Goal: Contribute content: Contribute content

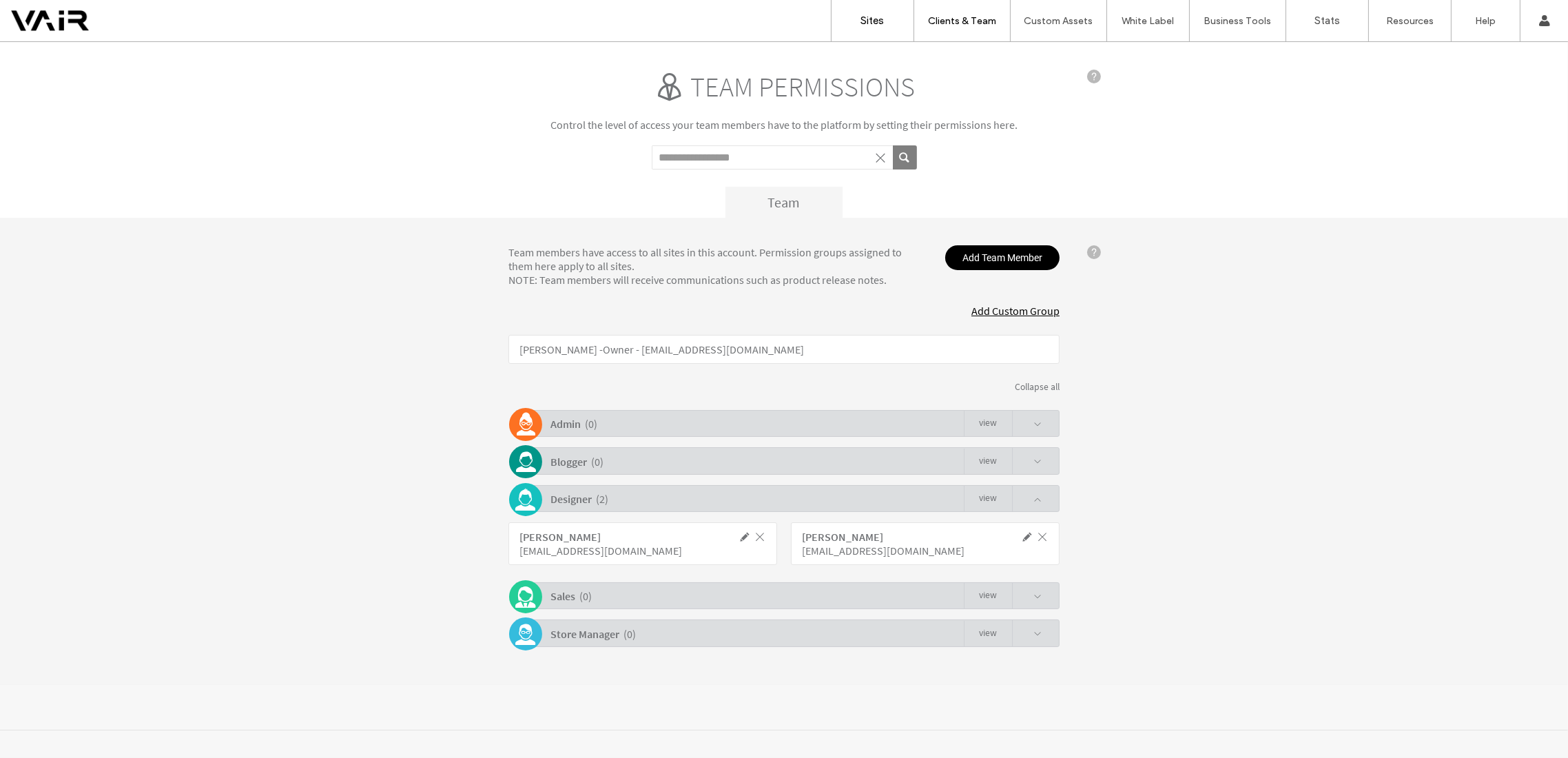
click at [870, 20] on label "Sites" at bounding box center [873, 20] width 24 height 12
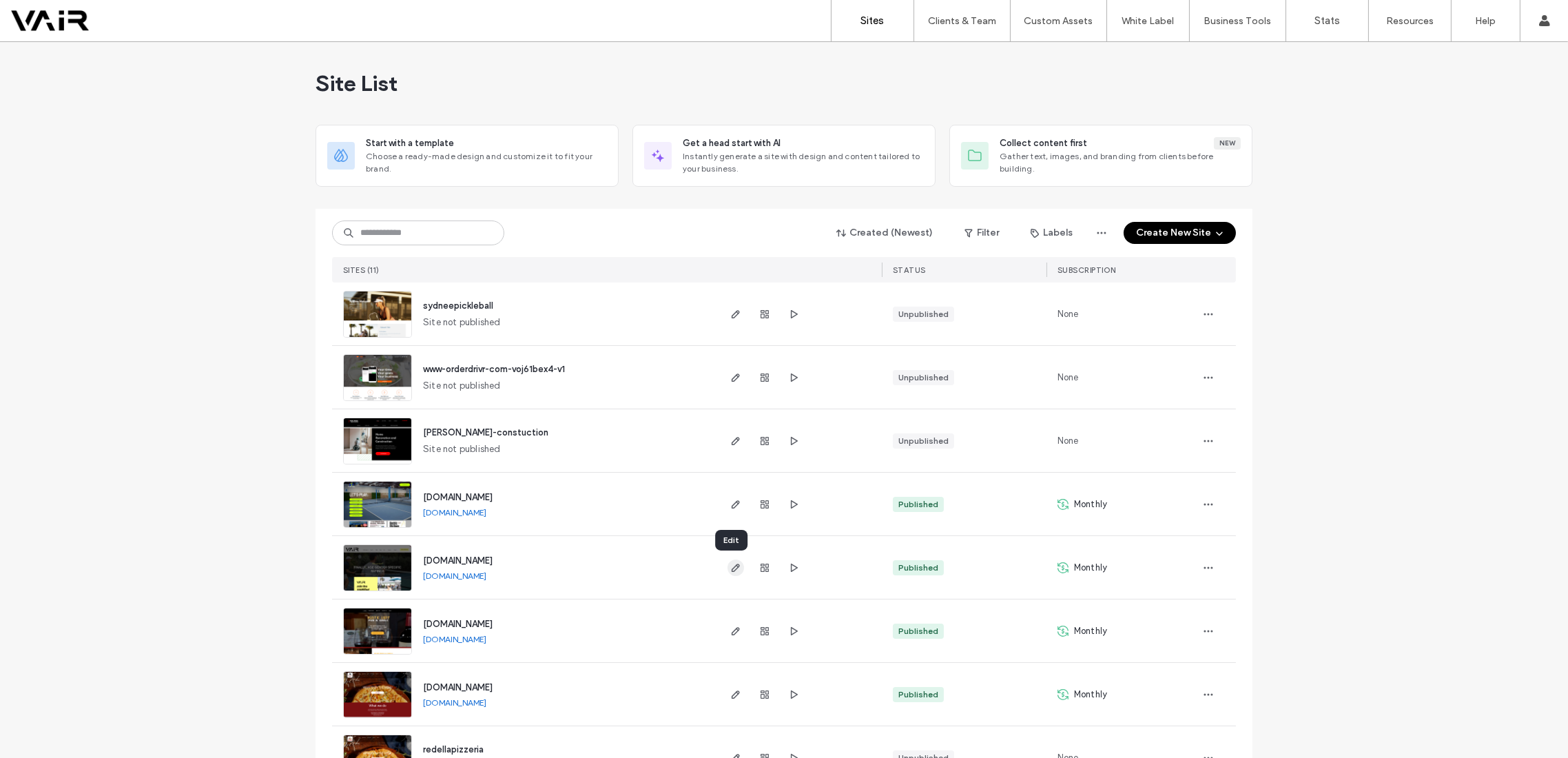
click at [732, 571] on icon "button" at bounding box center [736, 568] width 11 height 11
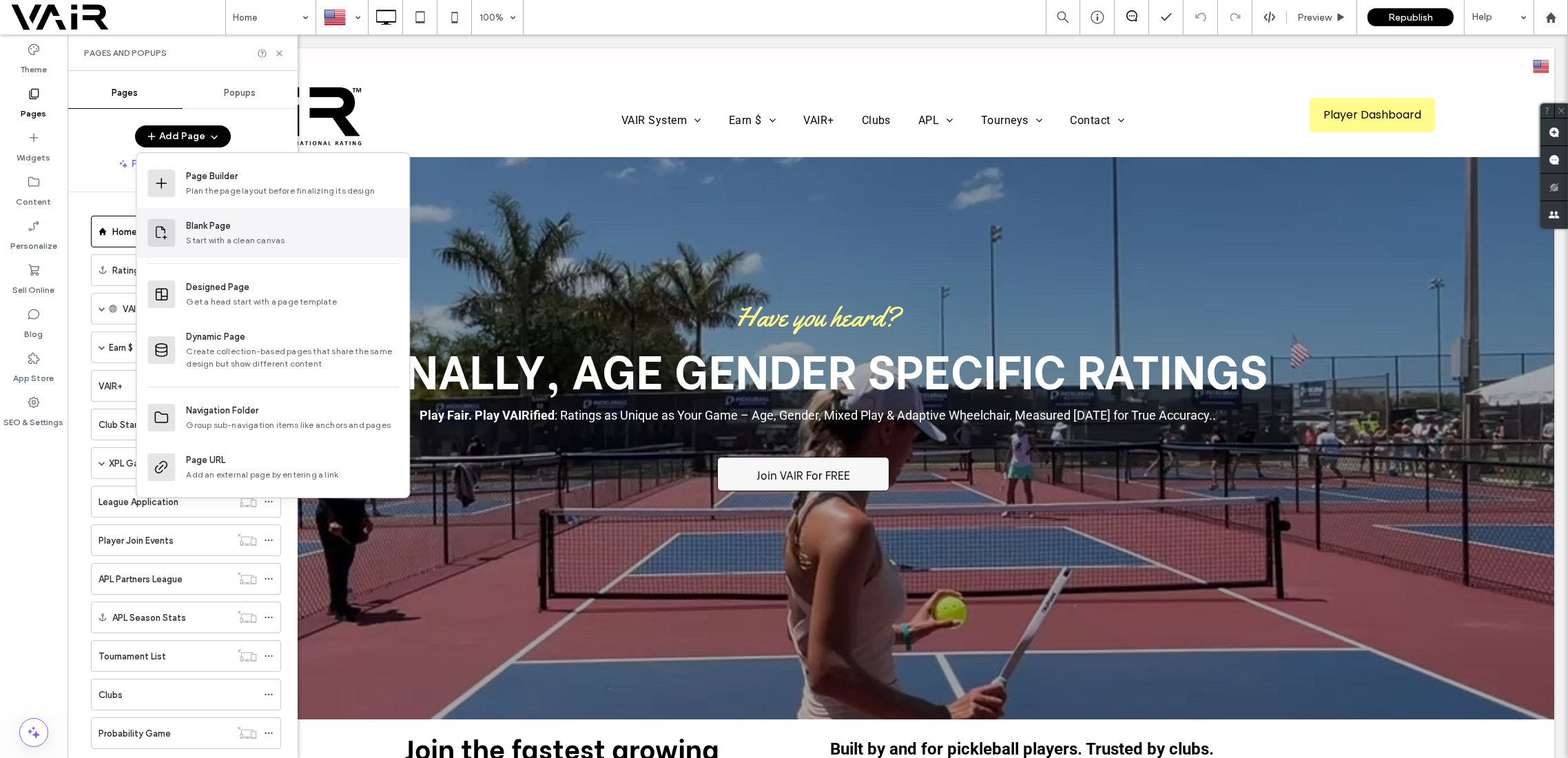
click at [249, 226] on div "Blank Page" at bounding box center [292, 226] width 212 height 14
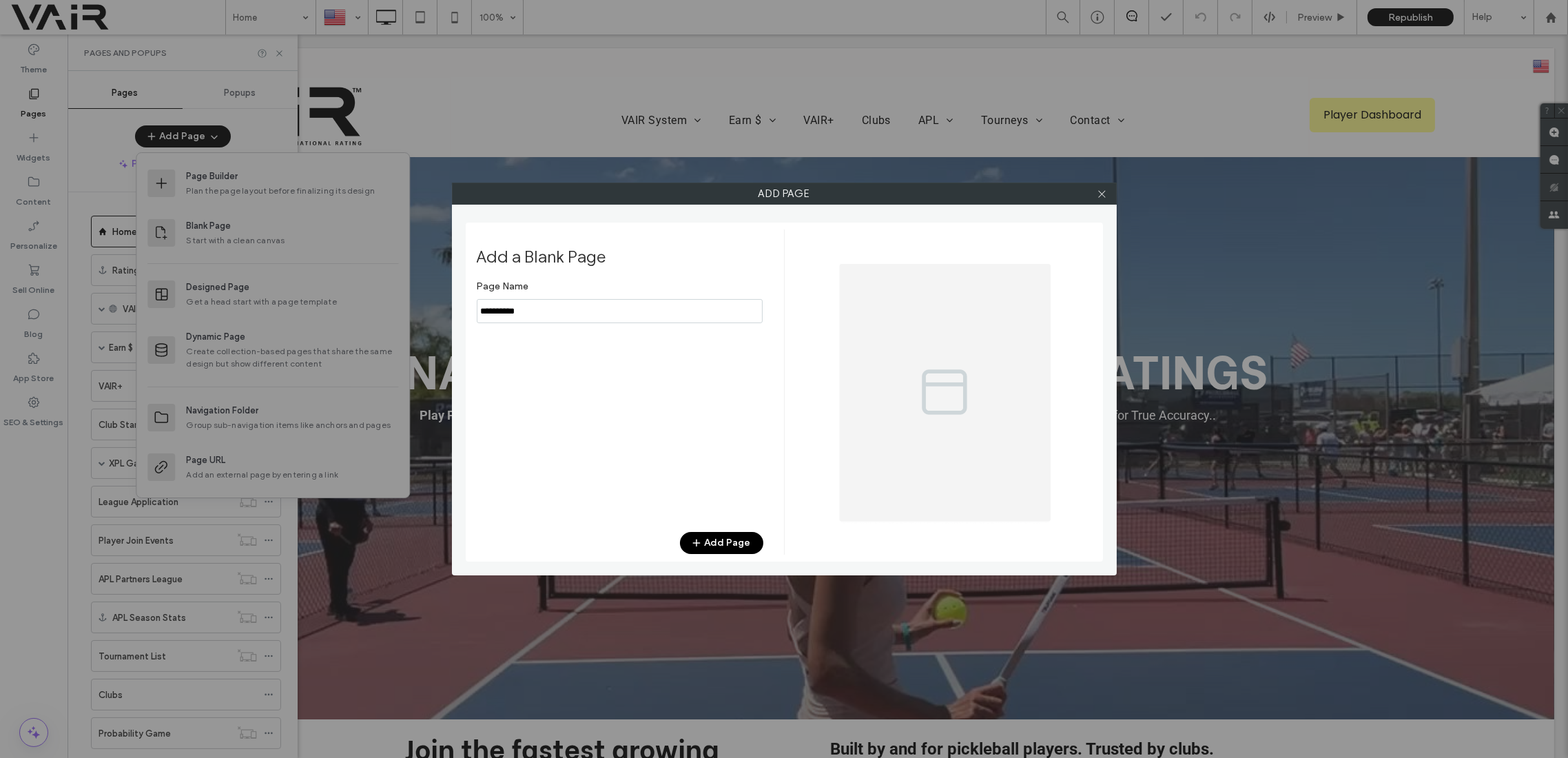
drag, startPoint x: 554, startPoint y: 308, endPoint x: 459, endPoint y: 310, distance: 95.0
click at [459, 310] on div "Add Page Add a Blank Page Page Name Add Page" at bounding box center [784, 379] width 665 height 393
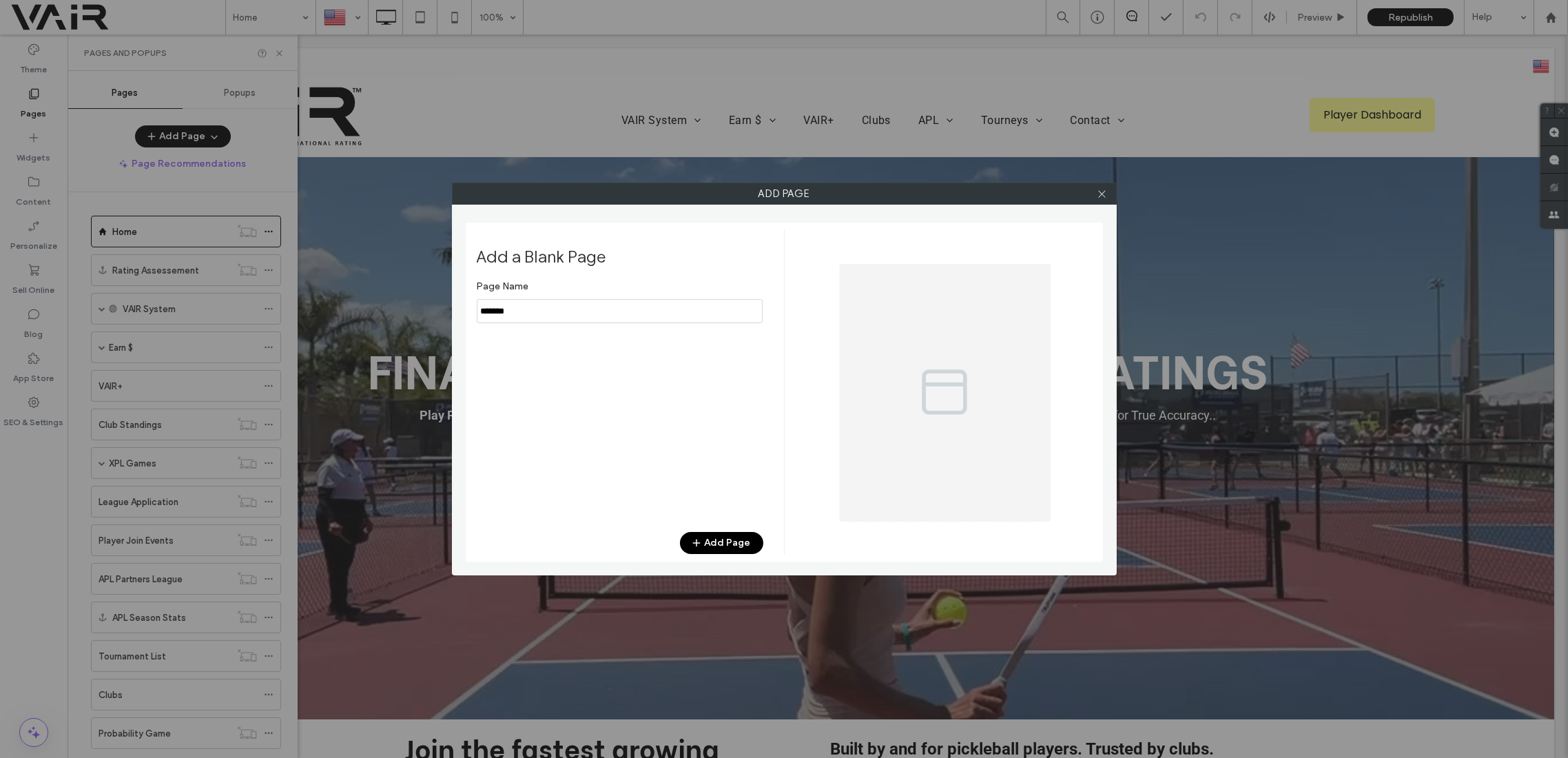
type input "*******"
click at [710, 547] on button "Add Page" at bounding box center [722, 542] width 84 height 22
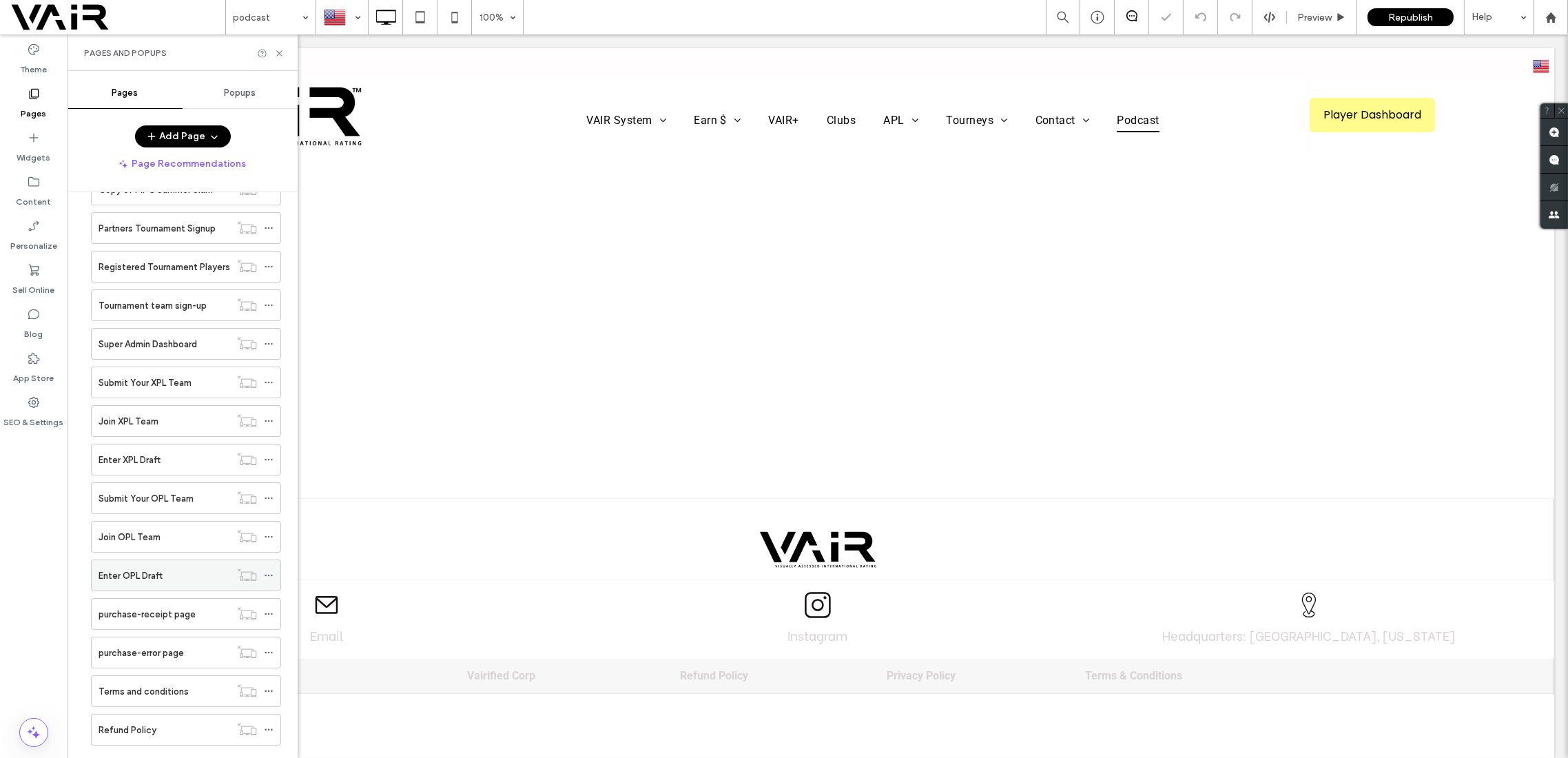
scroll to position [1773, 0]
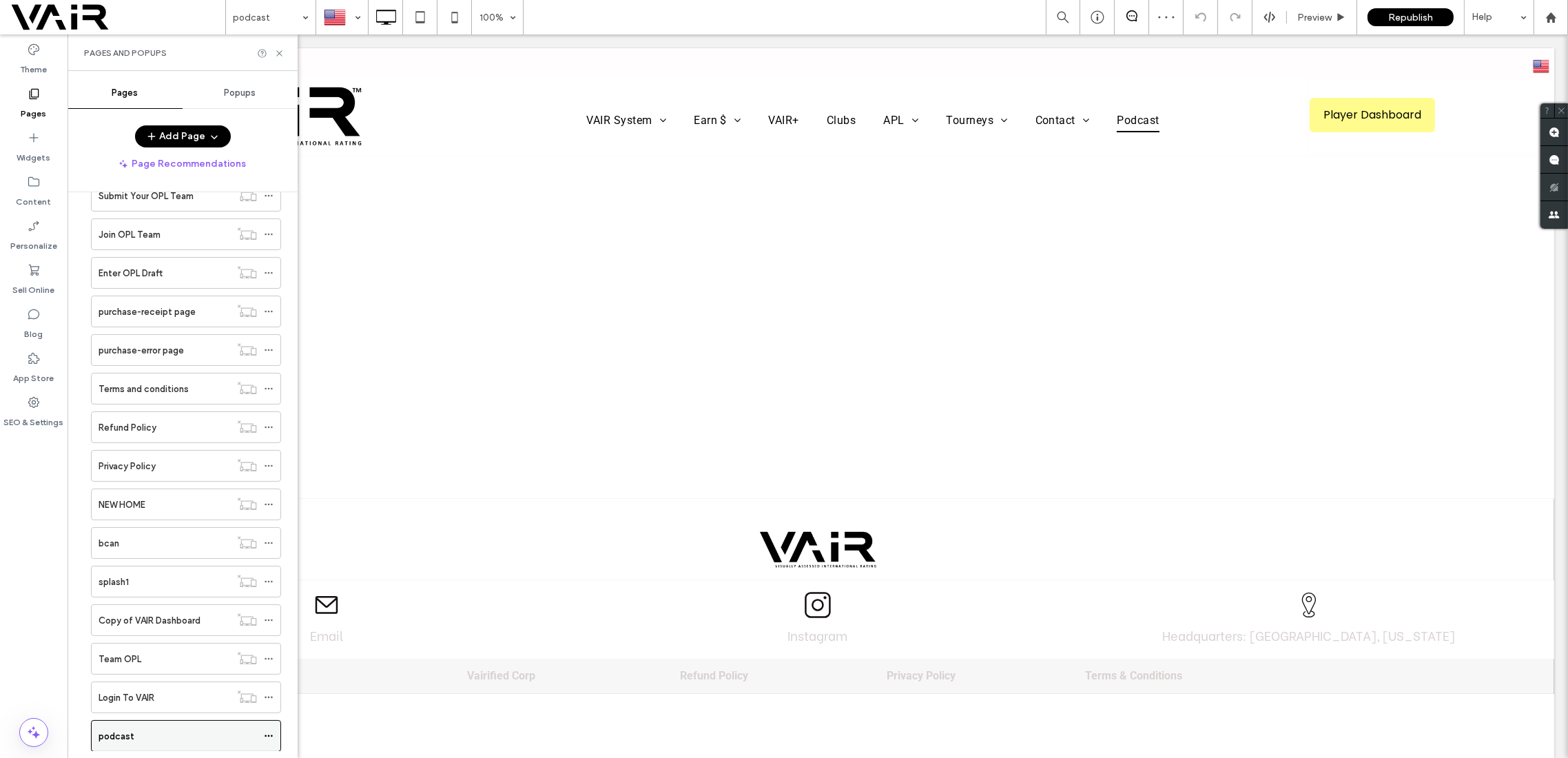
click at [133, 730] on div "podcast" at bounding box center [177, 737] width 159 height 15
click at [34, 135] on icon at bounding box center [33, 137] width 14 height 14
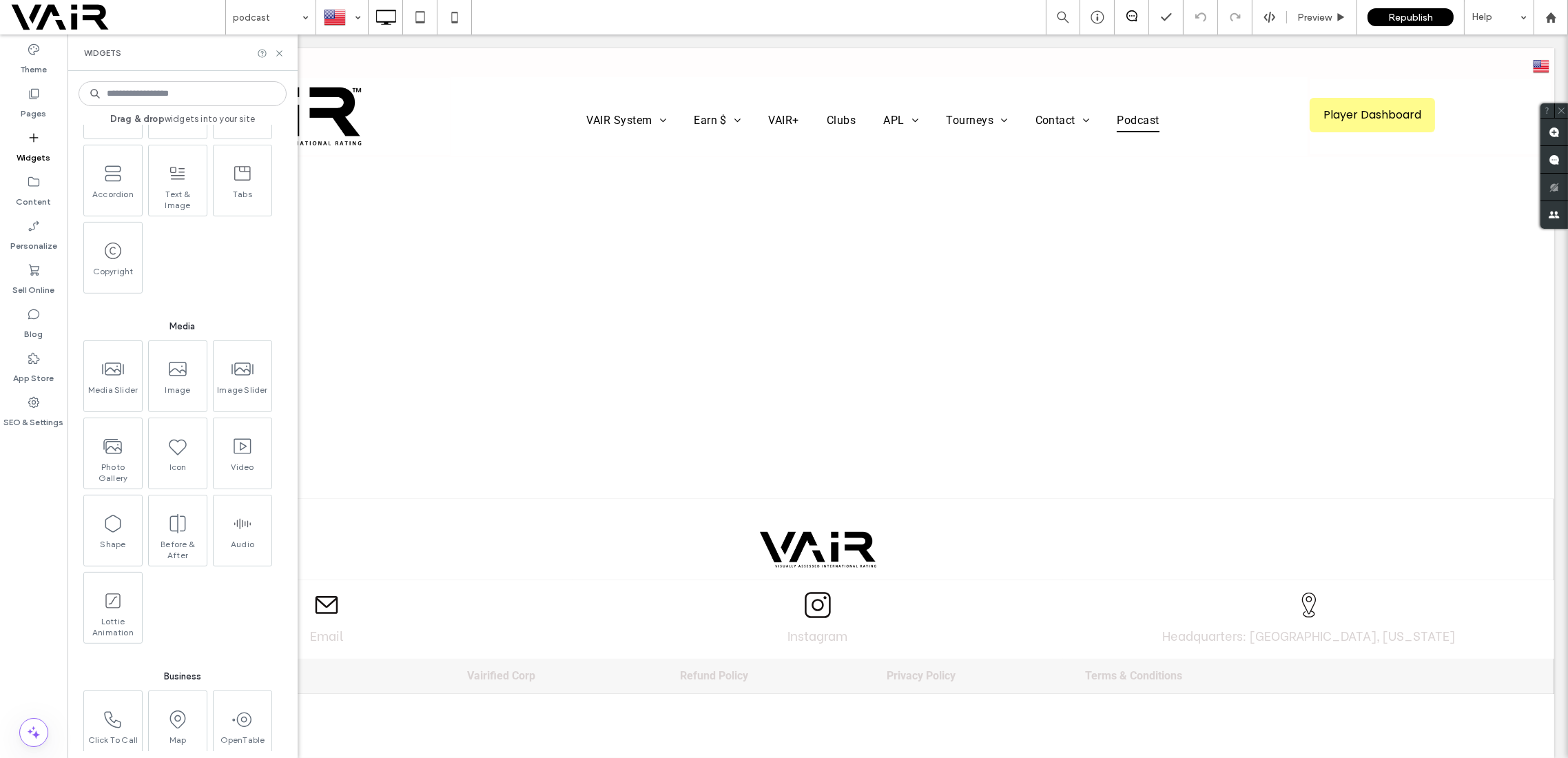
scroll to position [1013, 0]
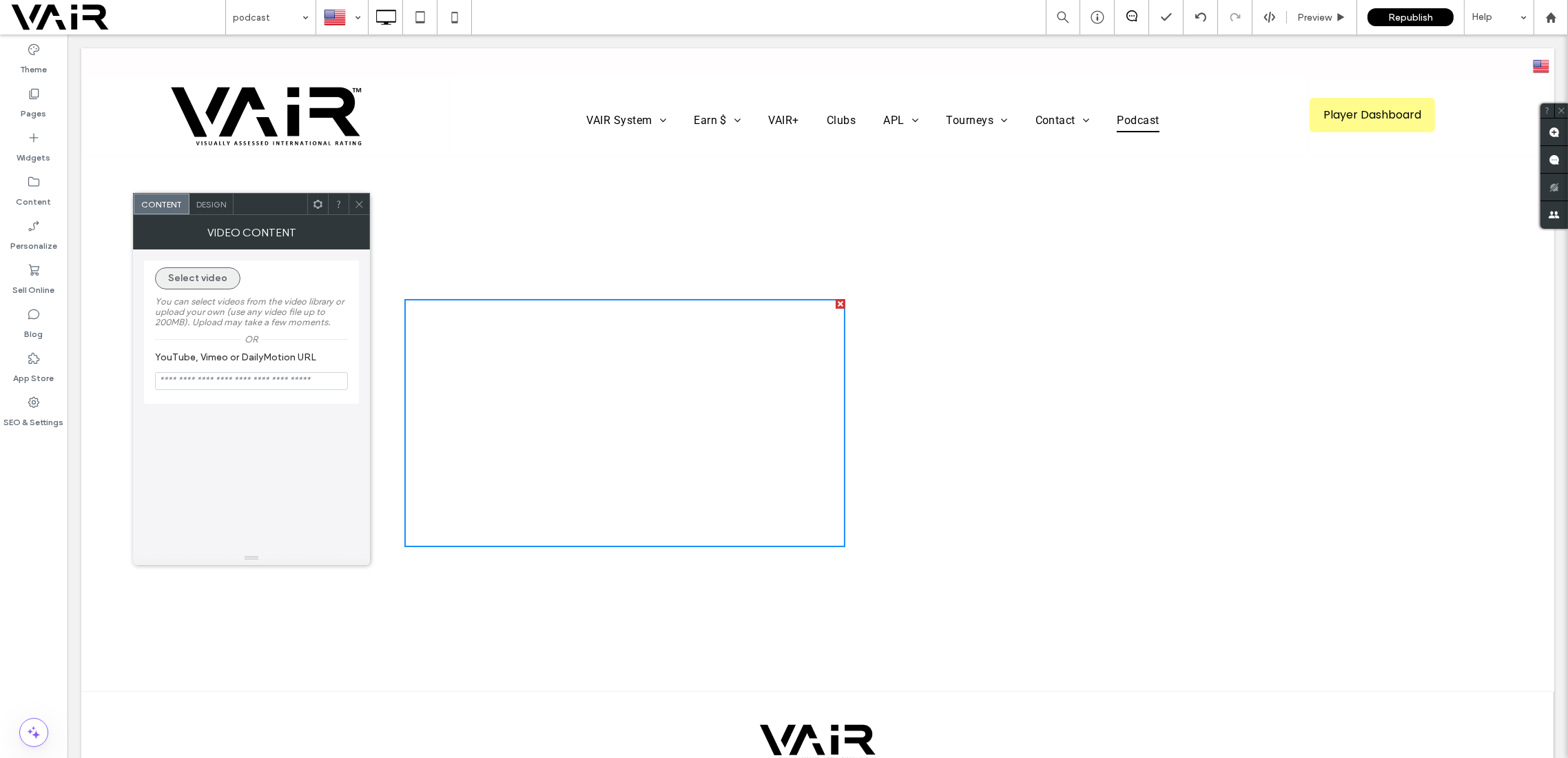
click at [211, 274] on button "Select video" at bounding box center [198, 278] width 85 height 22
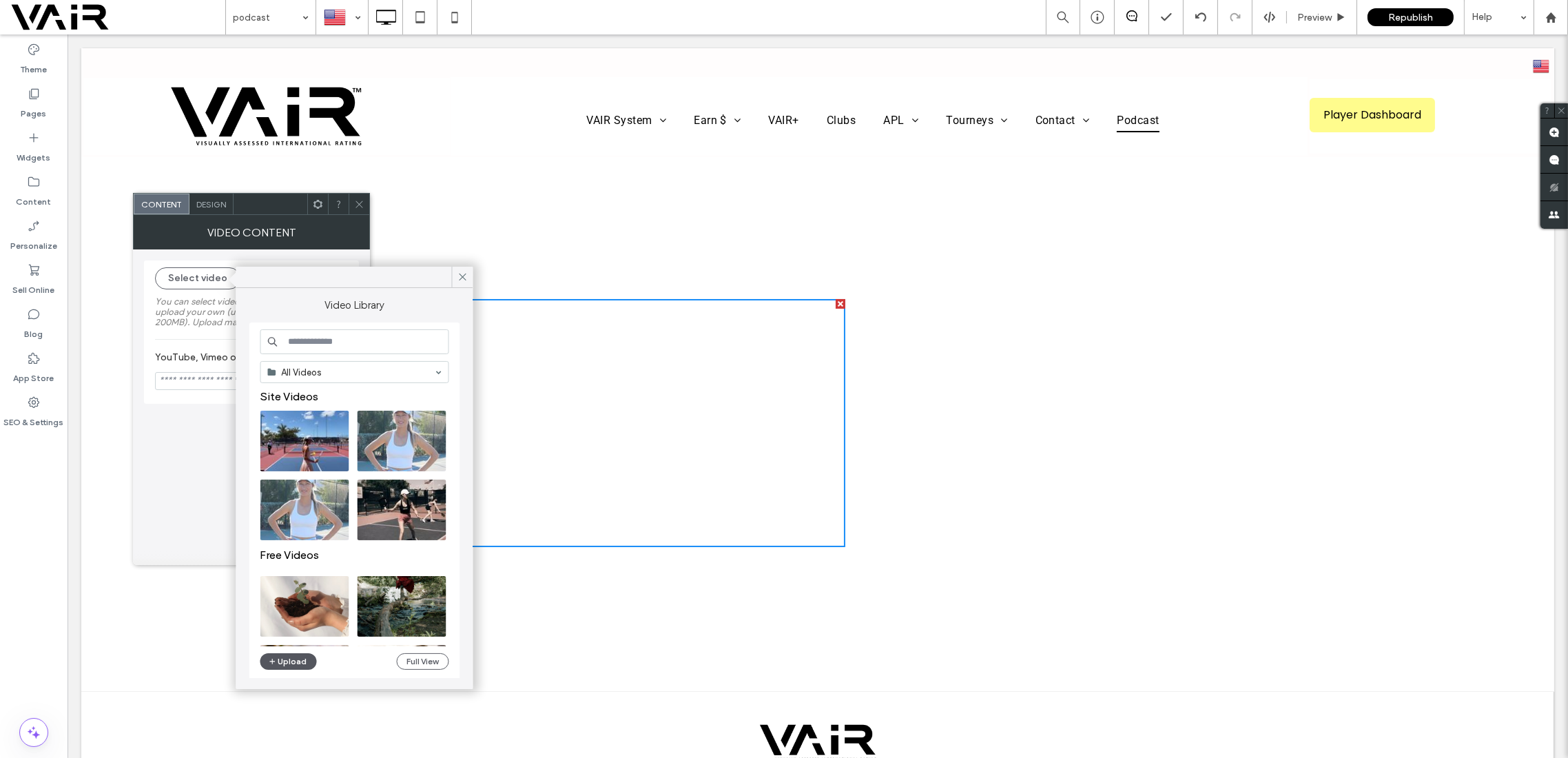
click at [281, 657] on button "Upload" at bounding box center [289, 662] width 57 height 16
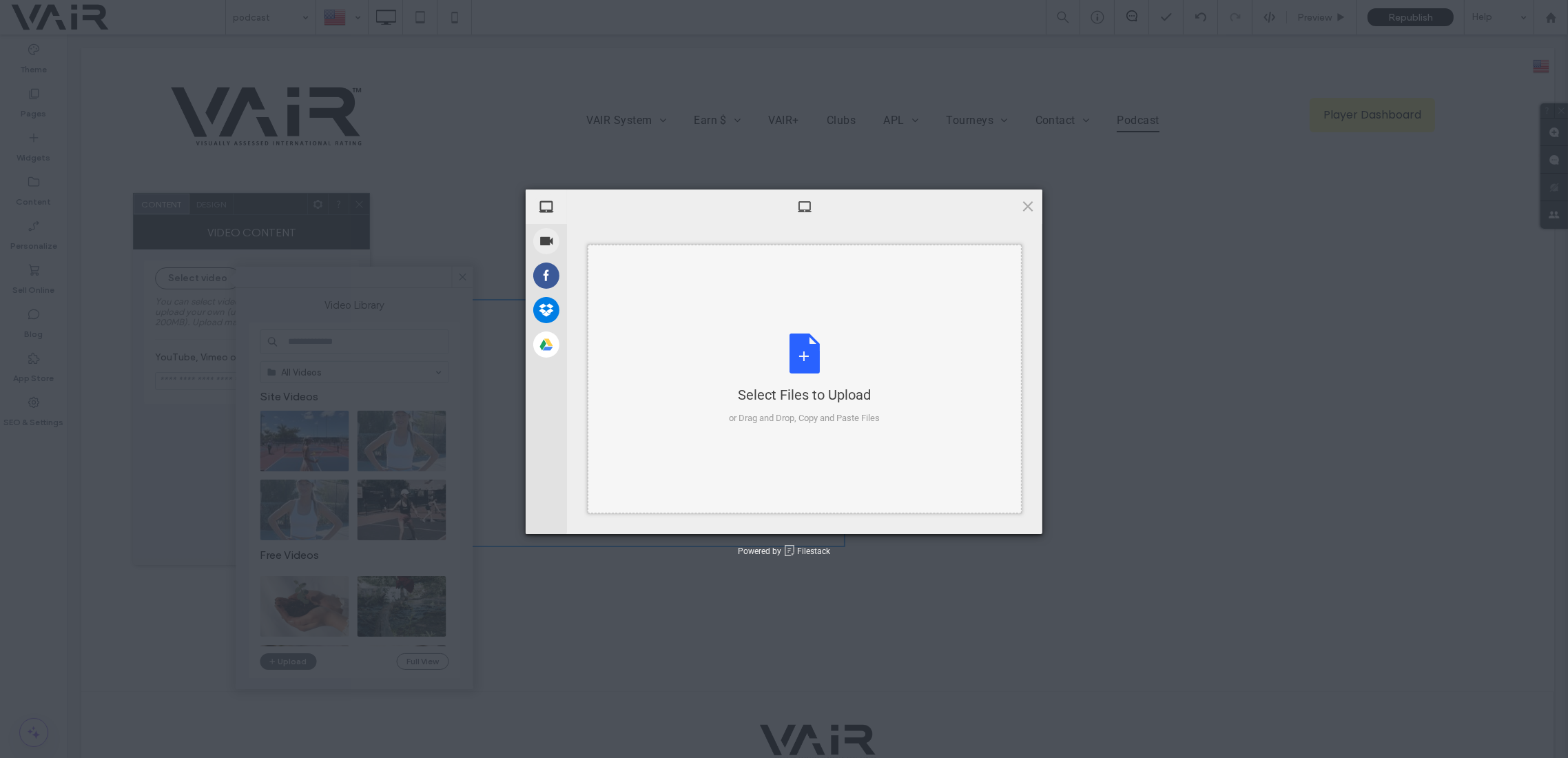
click at [799, 353] on div "Select Files to Upload or Drag and Drop, Copy and Paste Files" at bounding box center [806, 379] width 151 height 92
type input "**********"
click at [1027, 206] on span at bounding box center [1027, 206] width 15 height 15
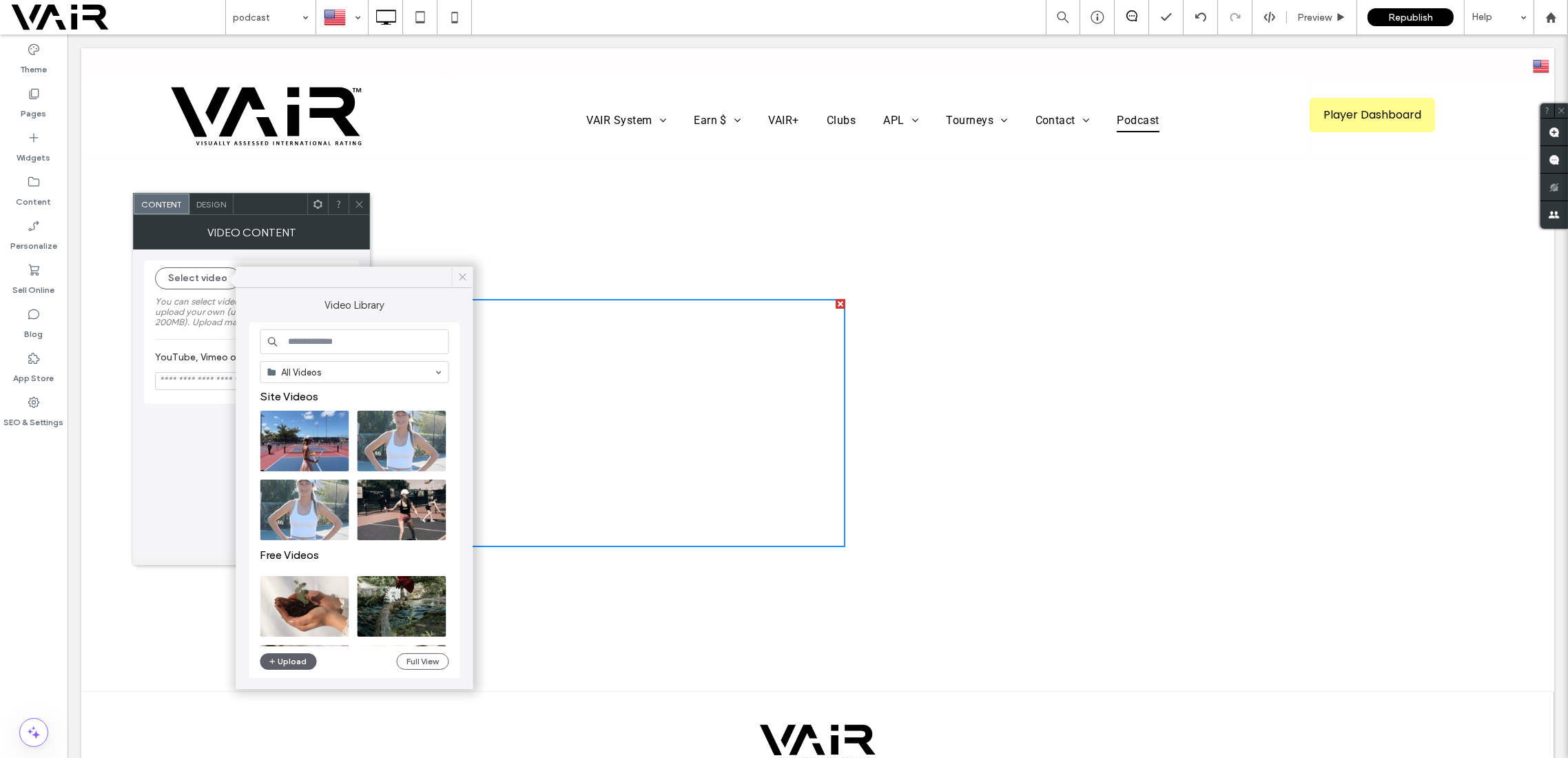
click at [466, 276] on icon at bounding box center [463, 277] width 12 height 12
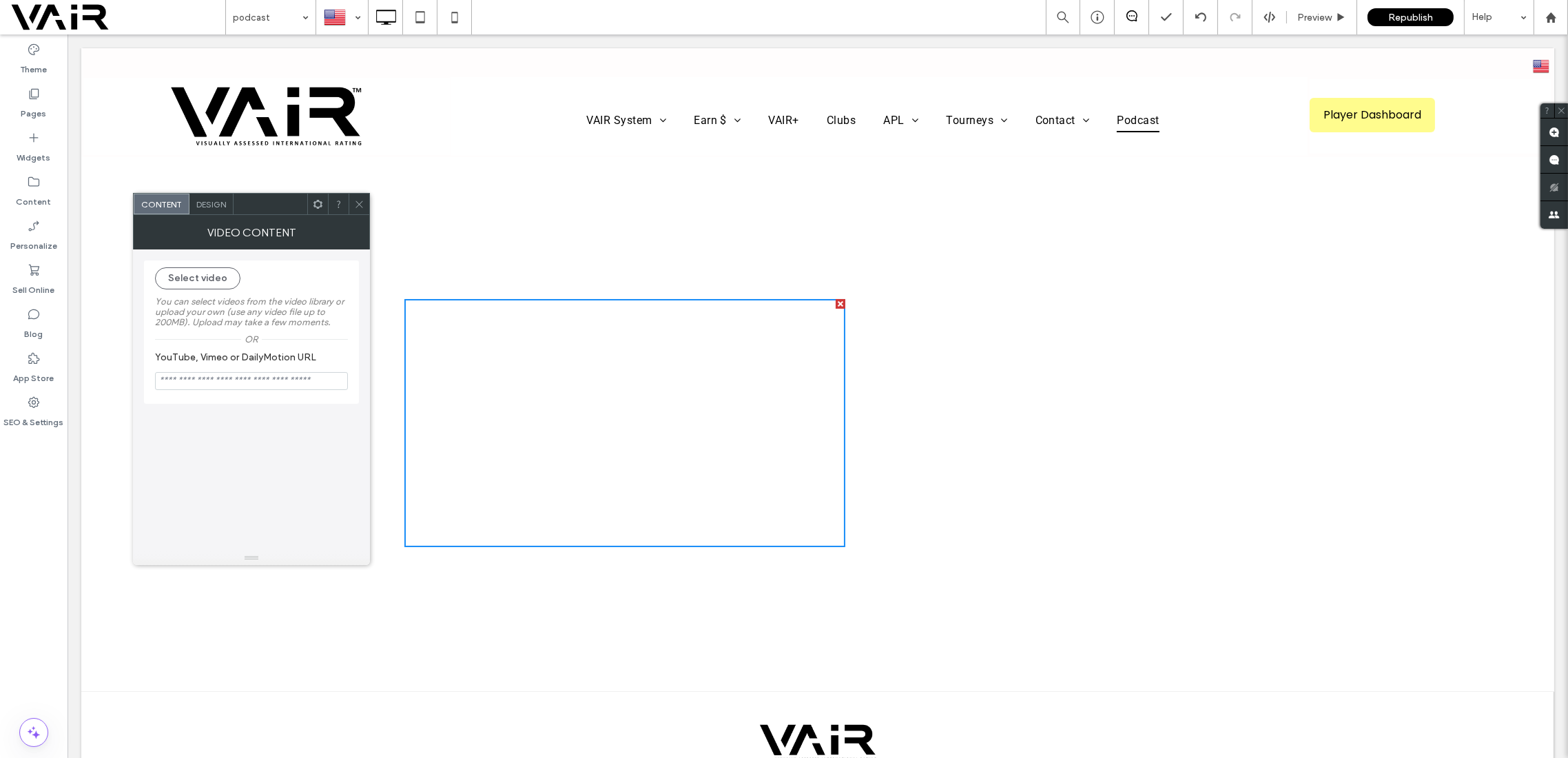
click at [359, 205] on icon at bounding box center [359, 204] width 11 height 11
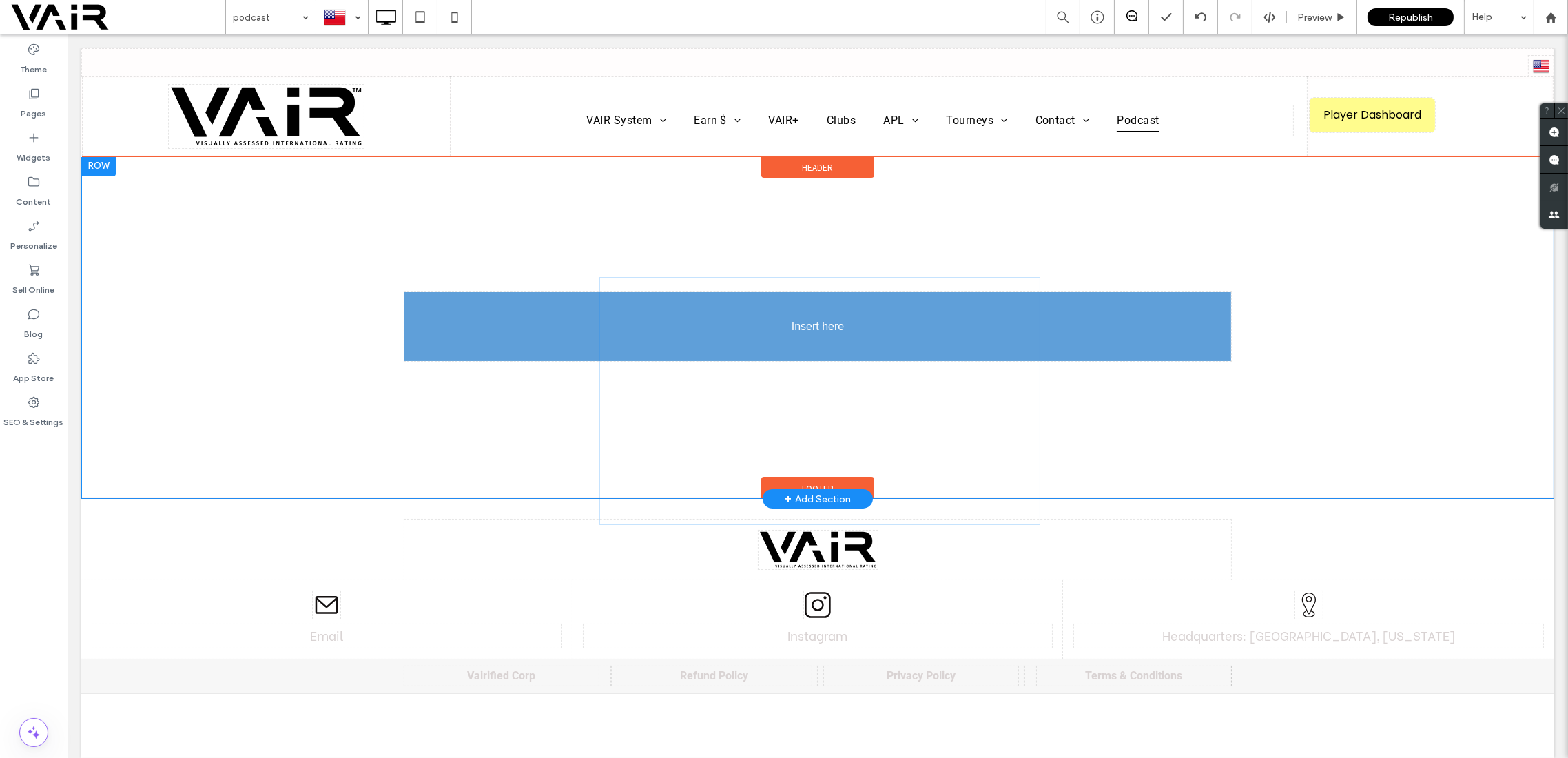
drag, startPoint x: 627, startPoint y: 344, endPoint x: 821, endPoint y: 322, distance: 195.2
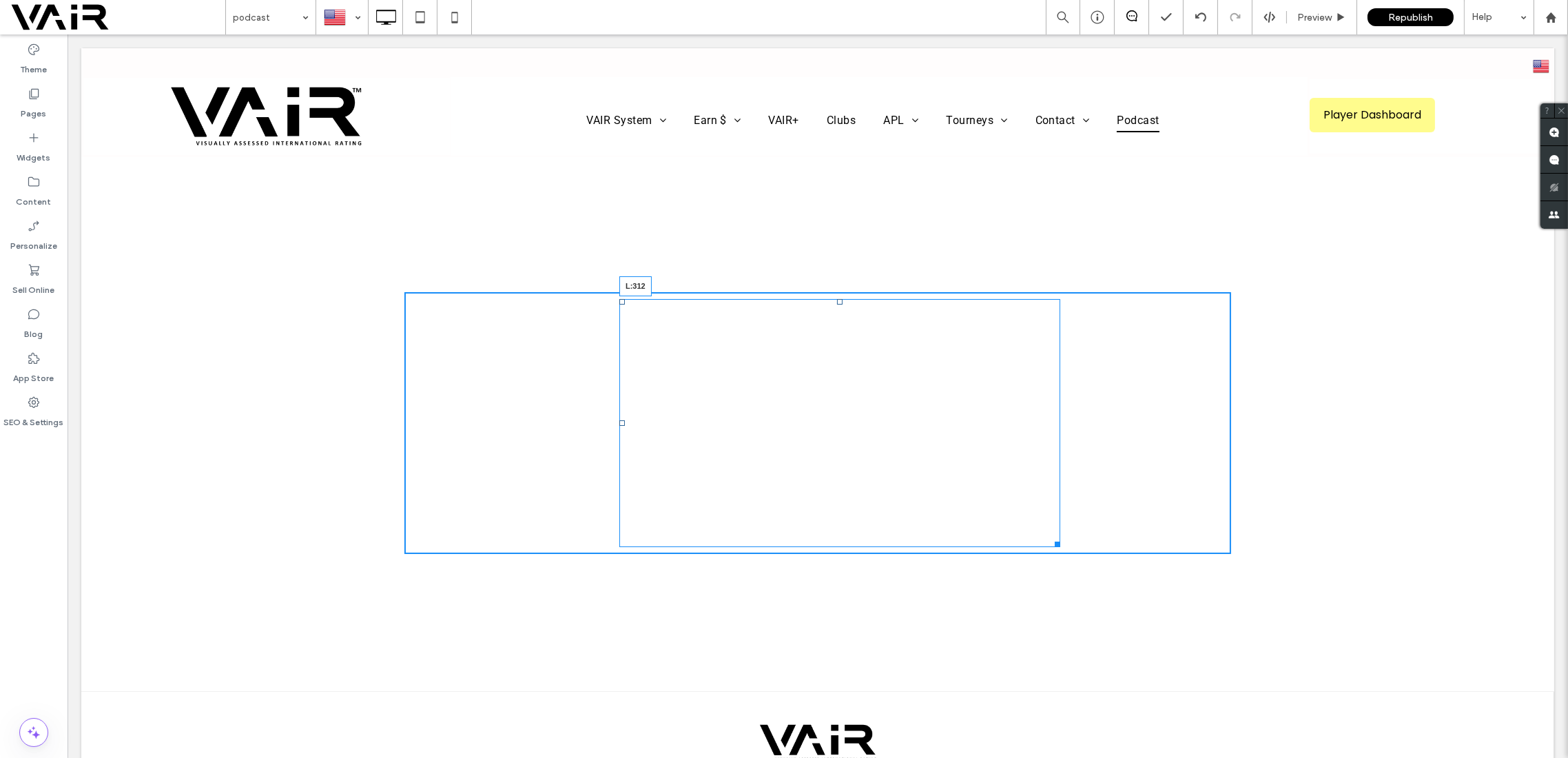
drag, startPoint x: 400, startPoint y: 422, endPoint x: 679, endPoint y: 433, distance: 279.2
click at [619, 399] on div "L:312" at bounding box center [840, 423] width 441 height 248
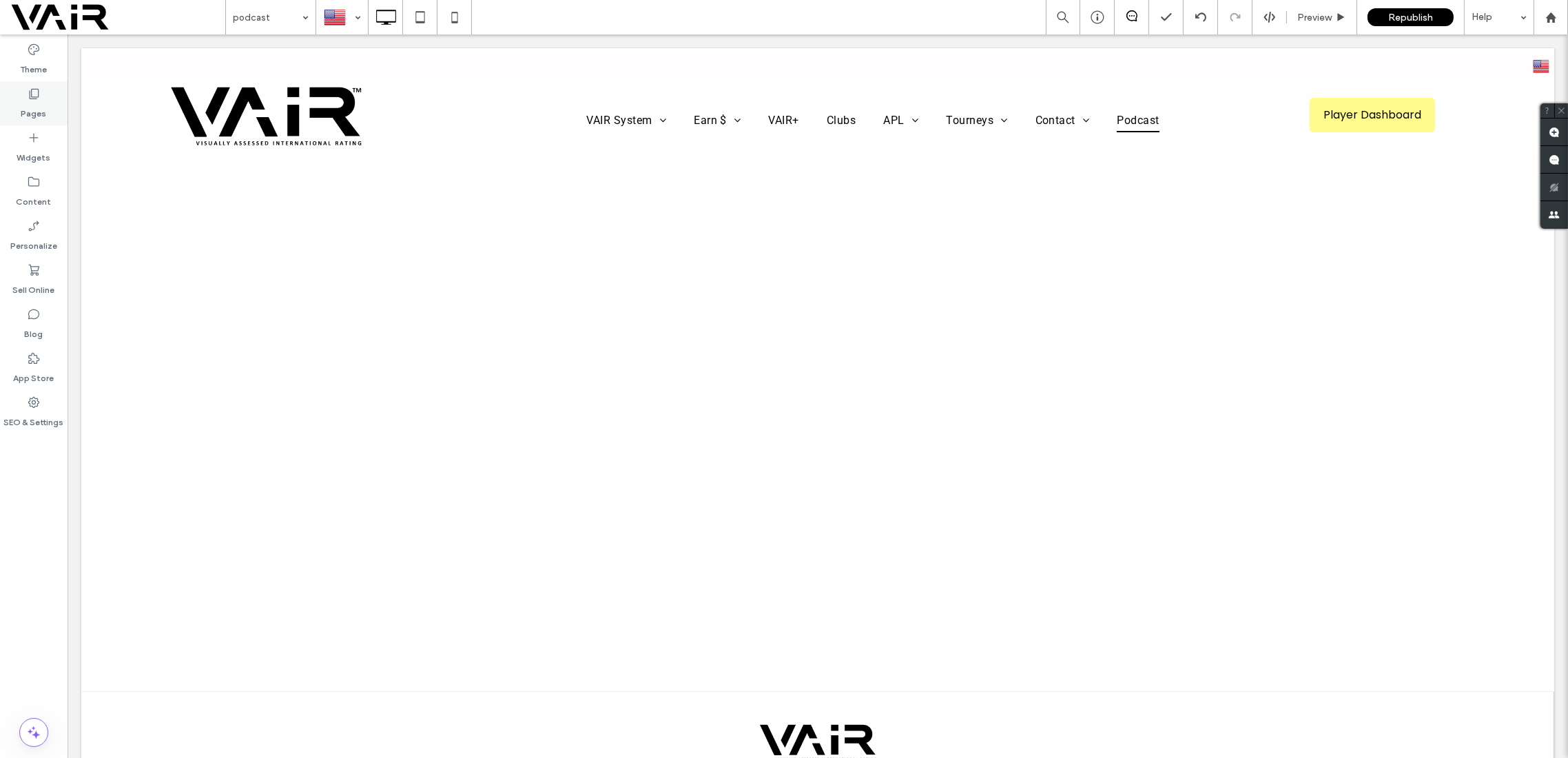
click at [34, 92] on icon at bounding box center [33, 94] width 14 height 14
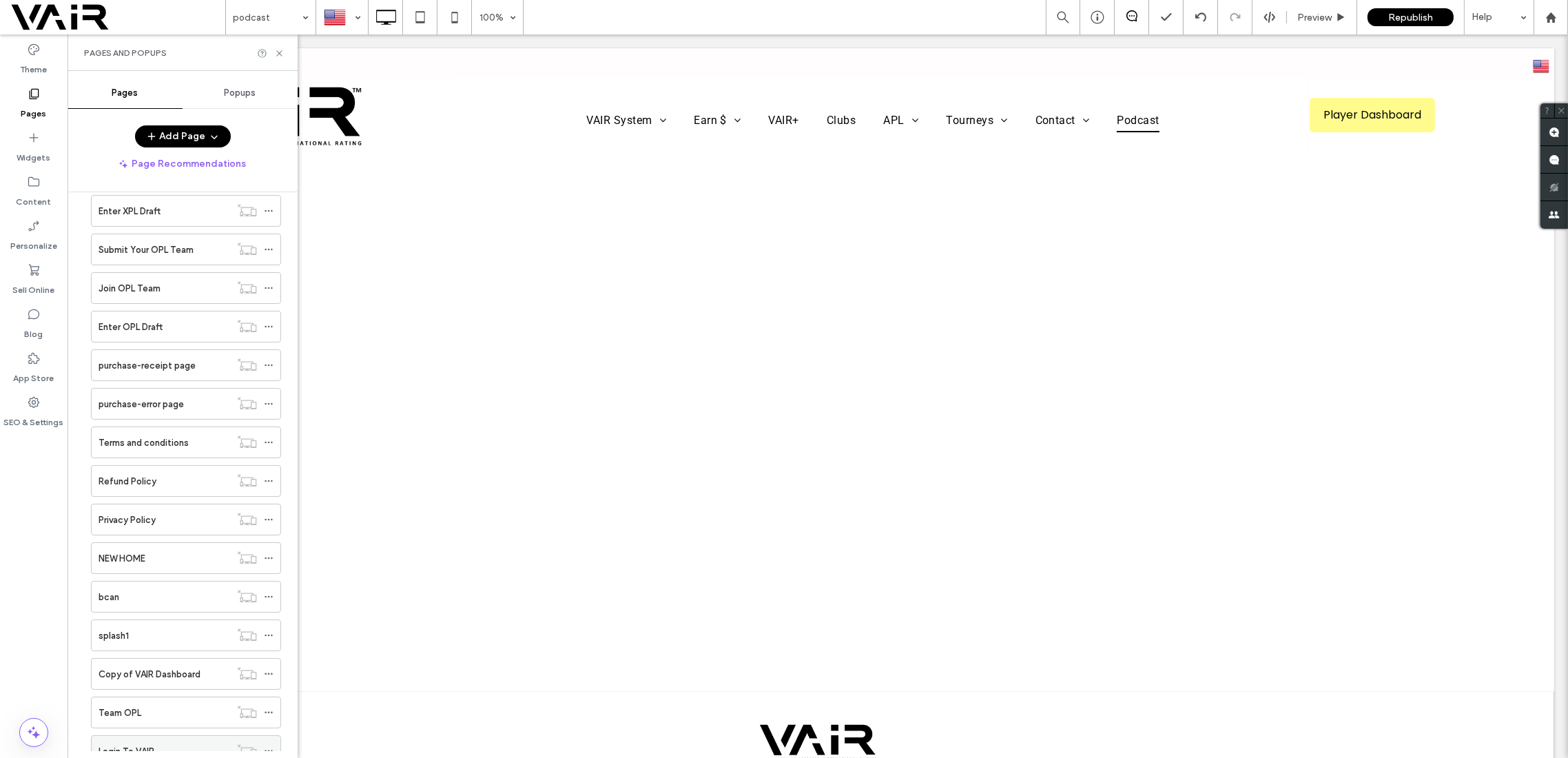
scroll to position [1773, 0]
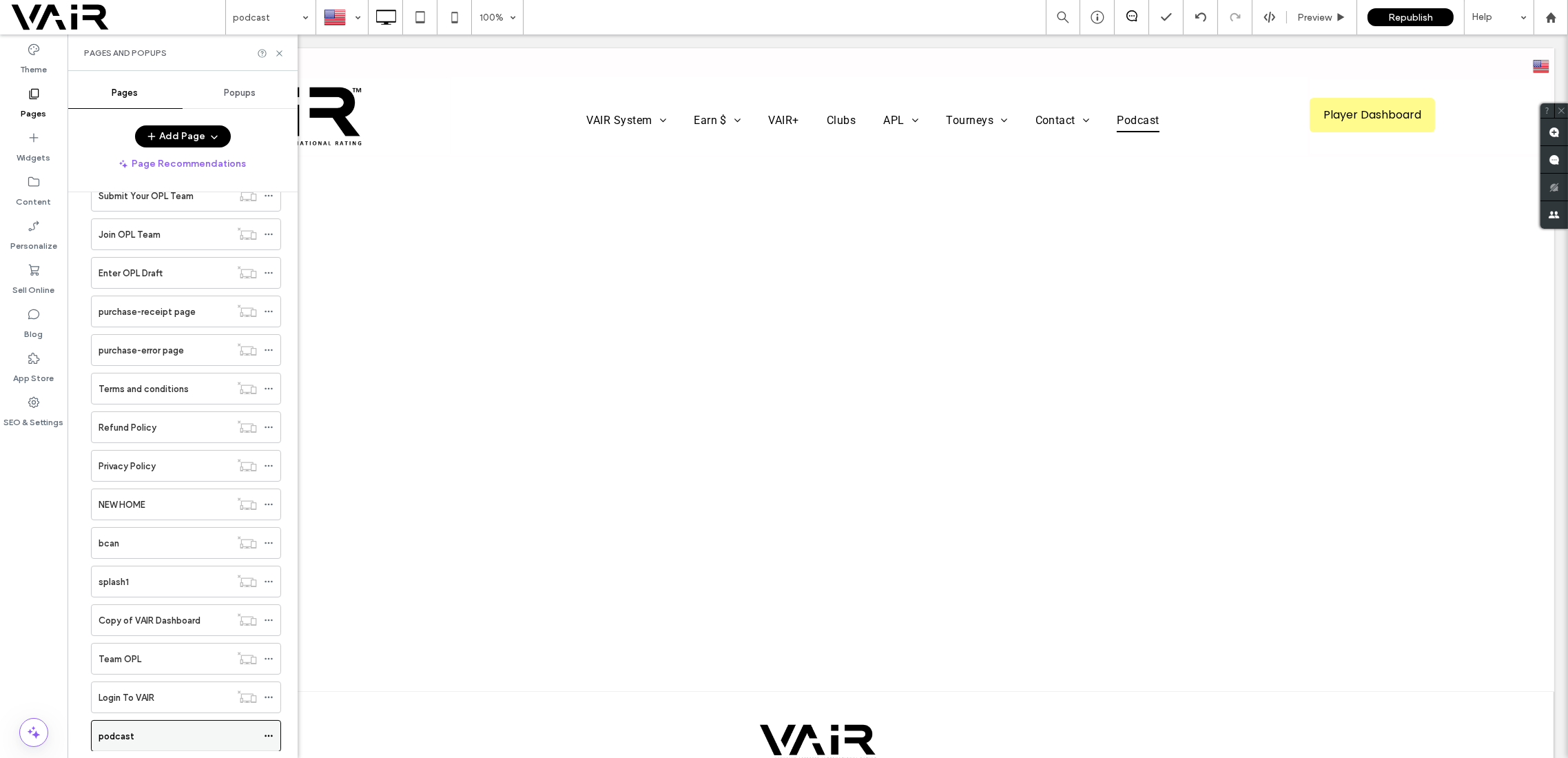
click at [269, 731] on icon at bounding box center [269, 736] width 10 height 10
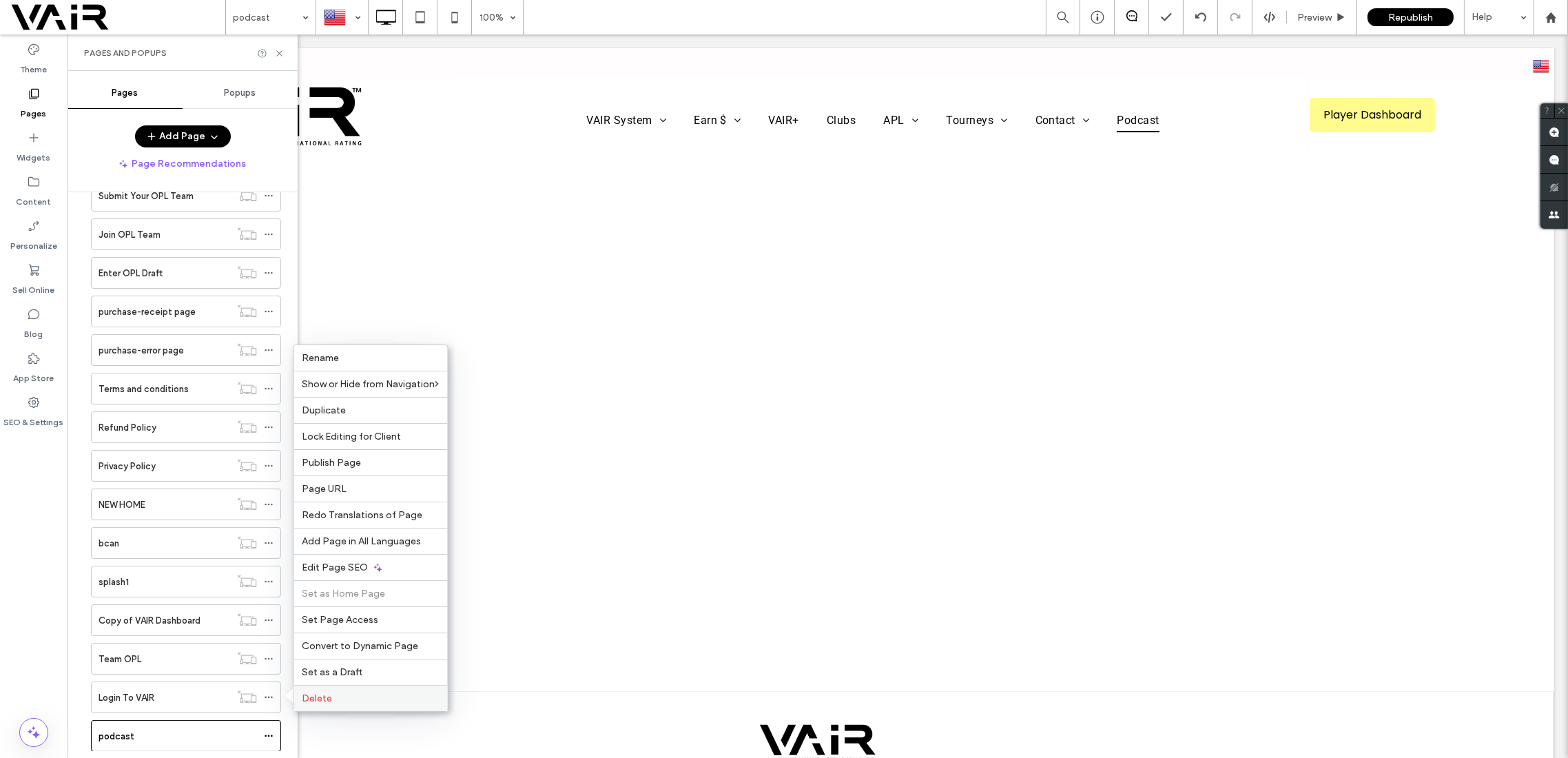
click at [322, 699] on span "Delete" at bounding box center [316, 699] width 30 height 11
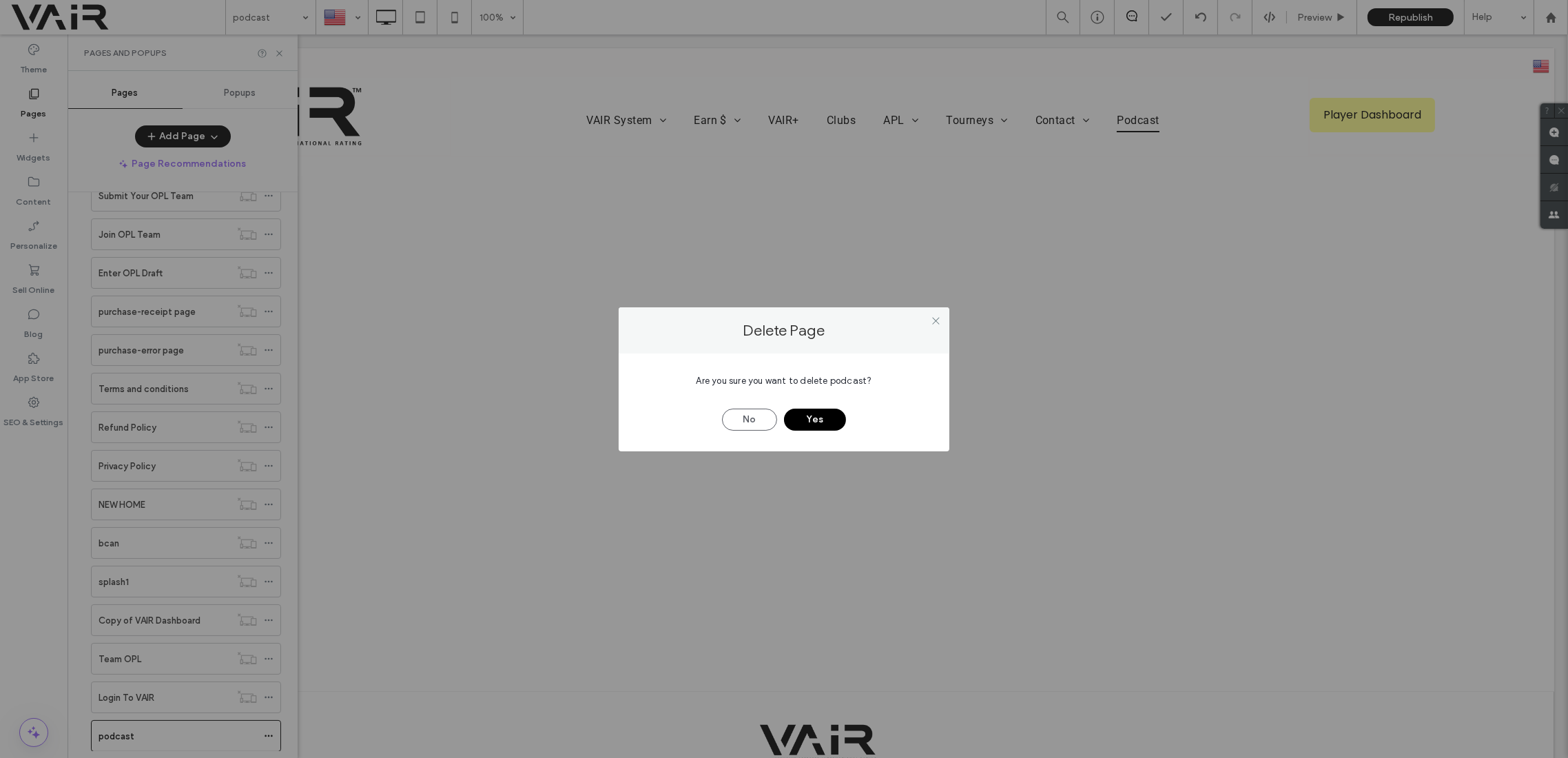
click at [819, 420] on button "Yes" at bounding box center [815, 420] width 62 height 22
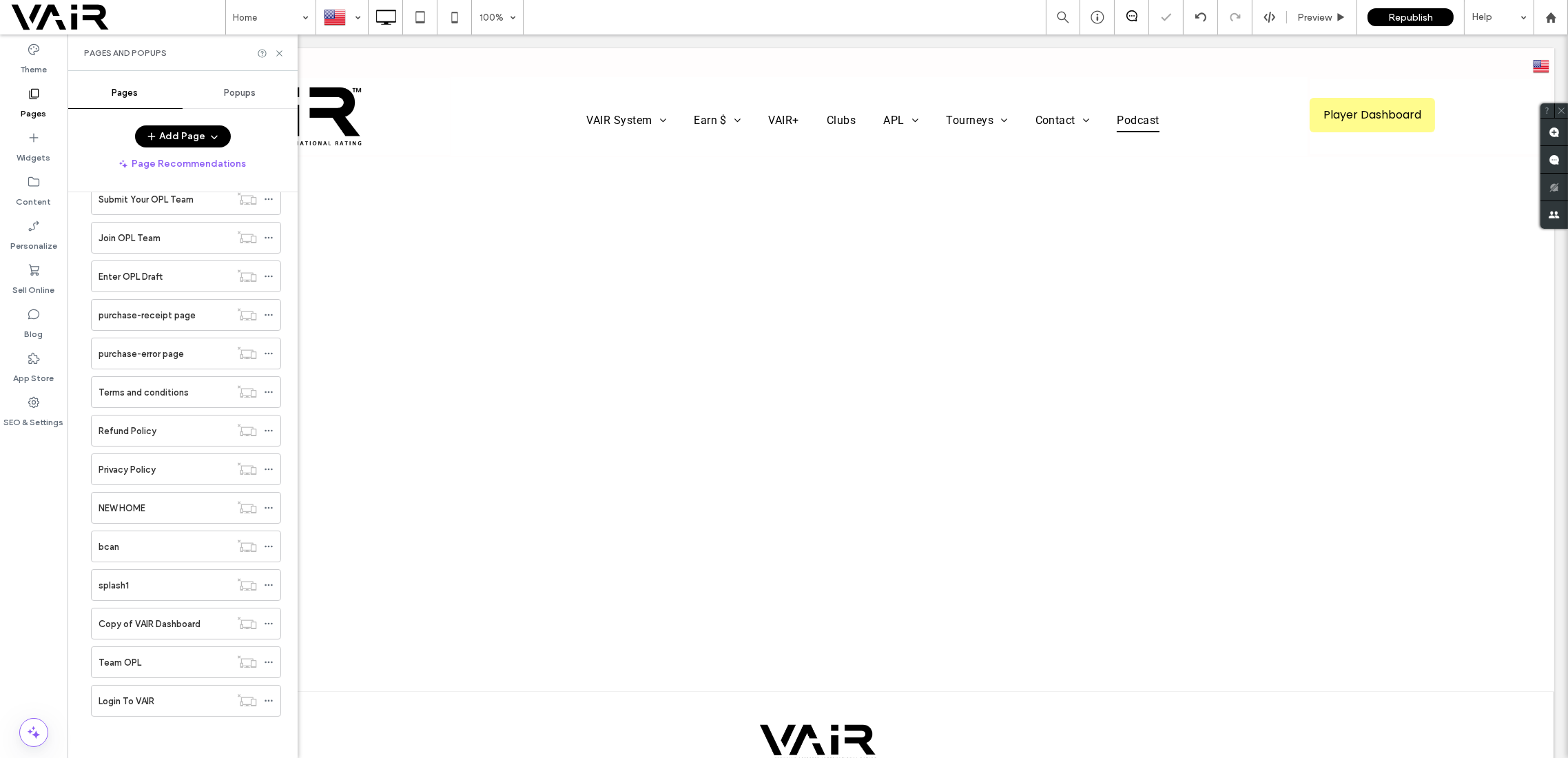
scroll to position [1736, 0]
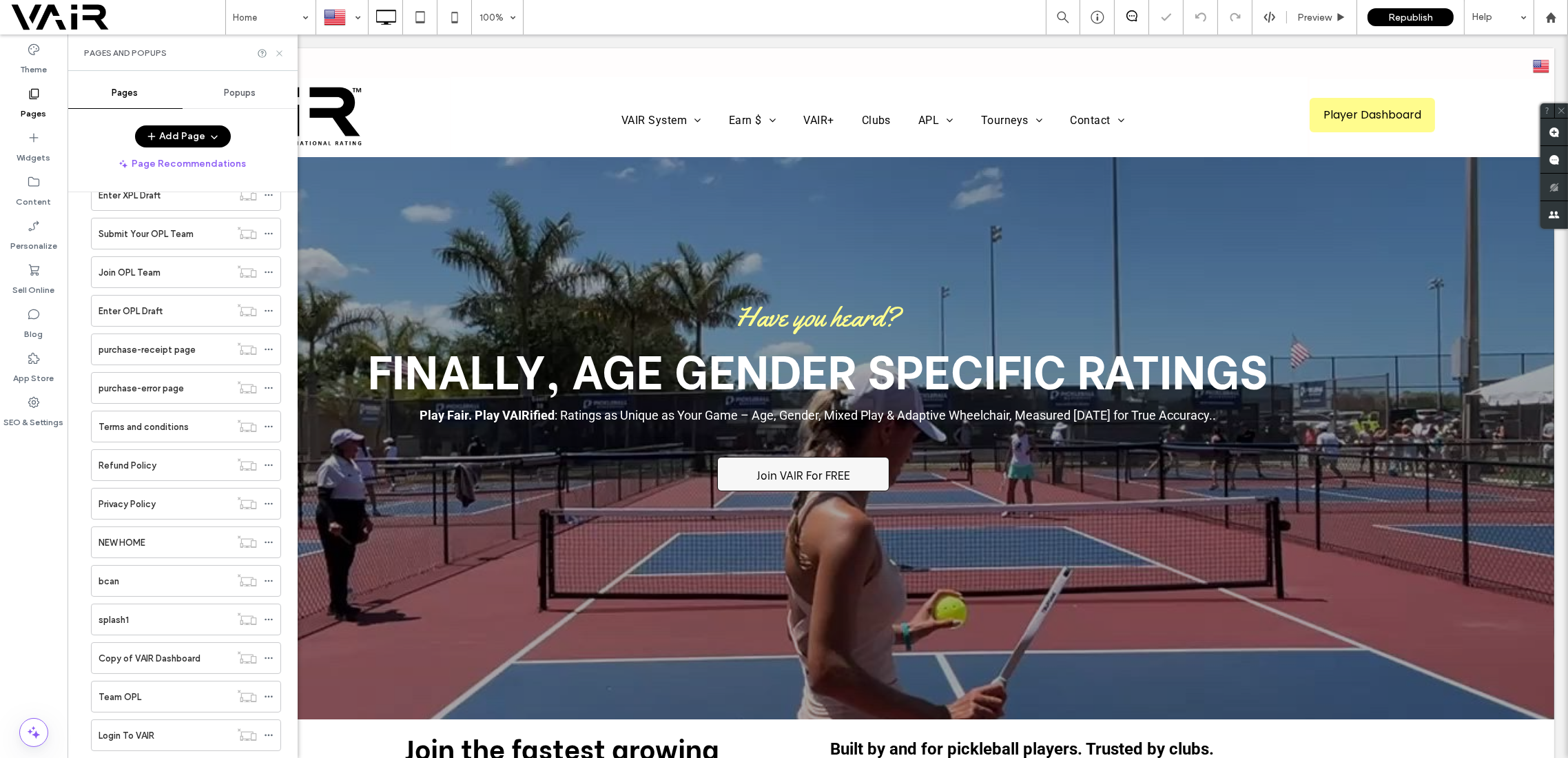
click at [282, 50] on icon at bounding box center [279, 53] width 11 height 11
